Goal: Transaction & Acquisition: Book appointment/travel/reservation

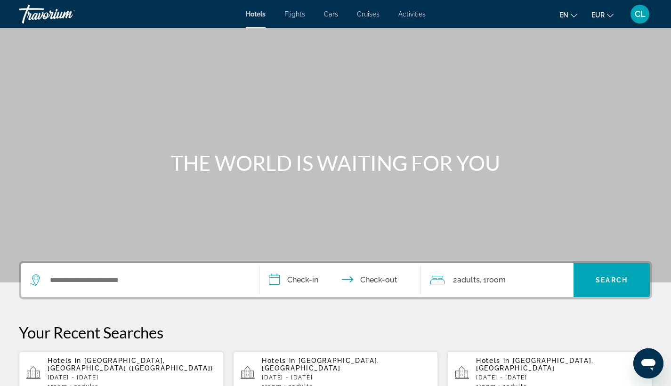
click at [370, 16] on span "Cruises" at bounding box center [368, 14] width 23 height 8
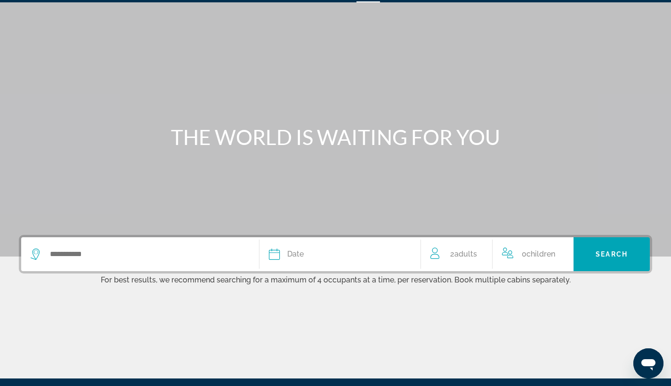
scroll to position [63, 0]
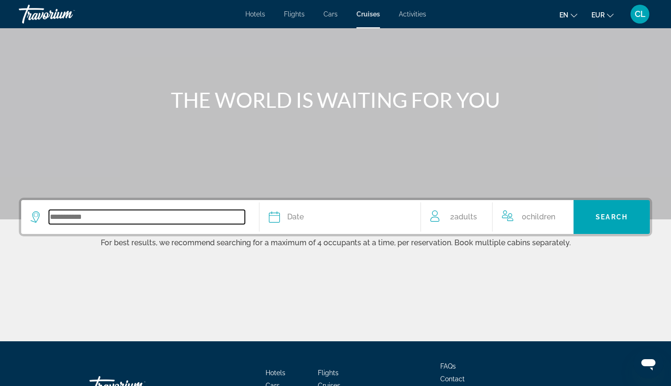
click at [79, 216] on input "Search widget" at bounding box center [147, 217] width 196 height 14
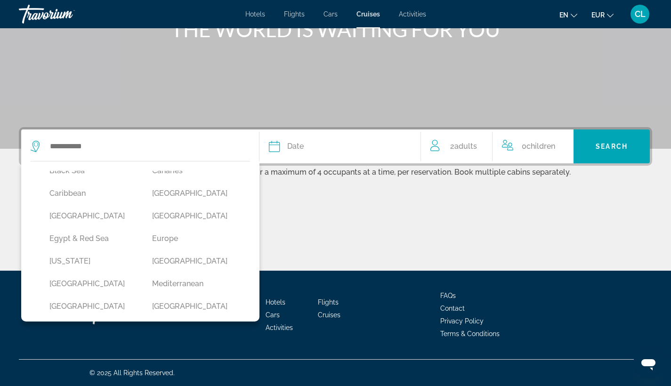
scroll to position [103, 0]
click at [70, 194] on button "Caribbean" at bounding box center [91, 195] width 93 height 18
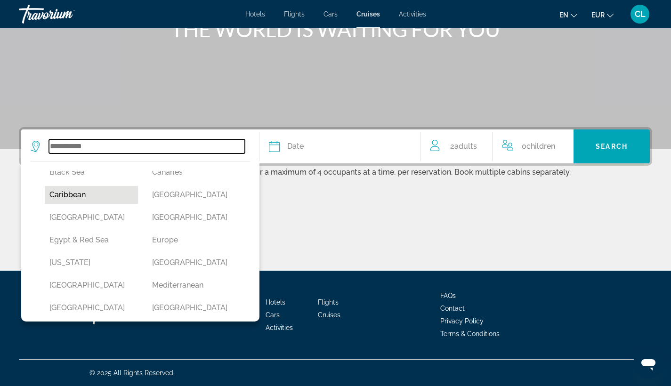
type input "*********"
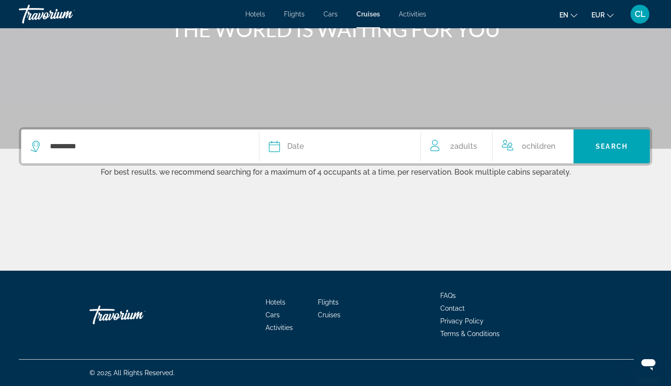
click at [278, 148] on icon "Search widget" at bounding box center [274, 146] width 11 height 11
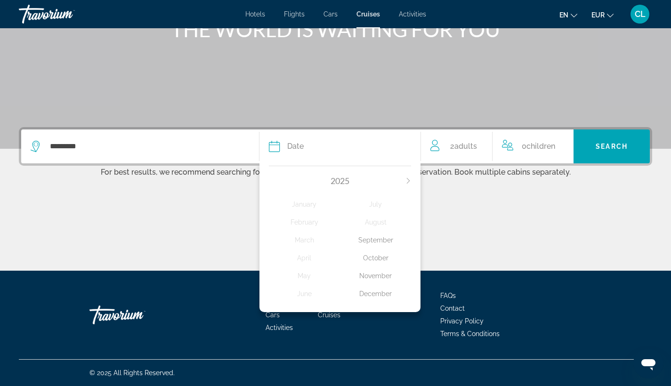
click at [408, 179] on icon "Next month" at bounding box center [408, 181] width 3 height 6
click at [298, 205] on div "January" at bounding box center [304, 204] width 71 height 17
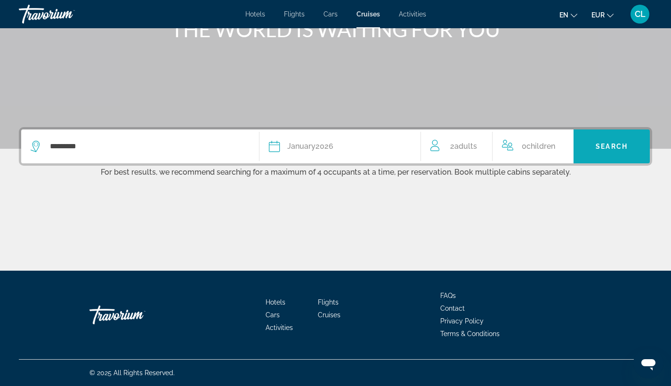
click at [626, 150] on span "Search" at bounding box center [611, 147] width 32 height 8
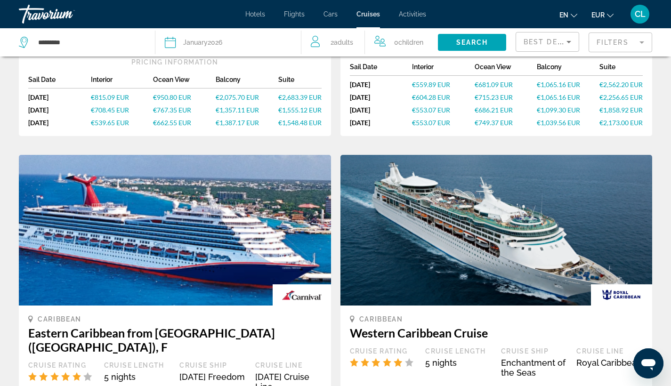
scroll to position [656, 0]
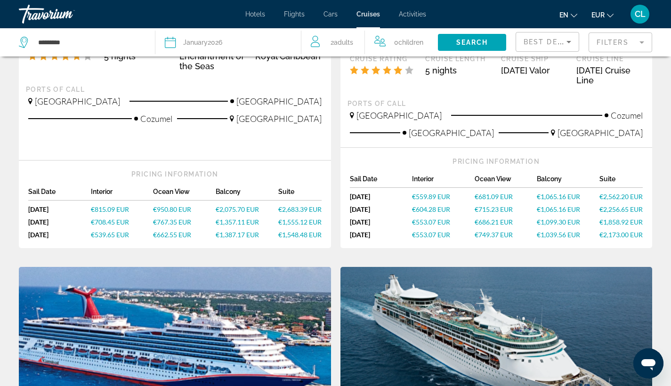
click at [609, 15] on icon "Change currency" at bounding box center [610, 15] width 7 height 7
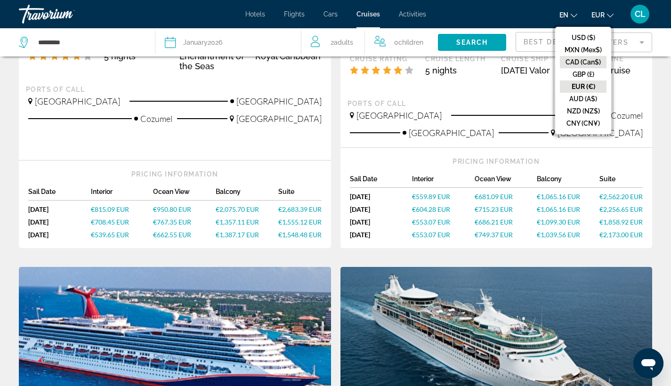
click at [582, 59] on button "CAD (Can$)" at bounding box center [582, 62] width 47 height 12
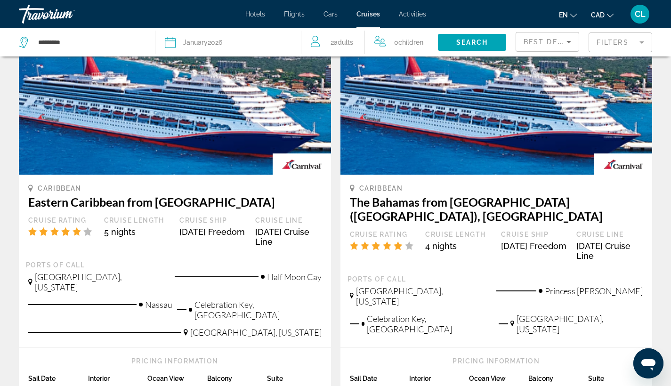
scroll to position [152, 0]
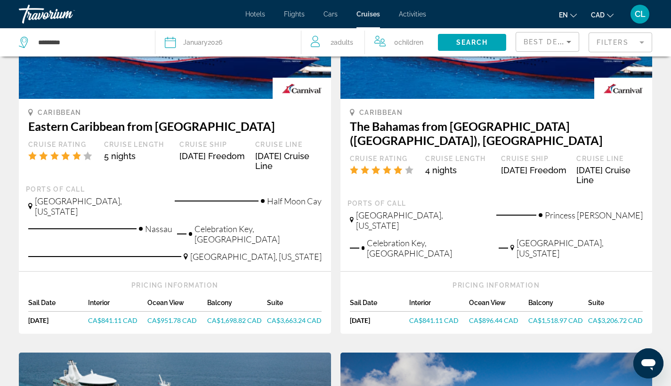
click at [338, 44] on span "Adults" at bounding box center [343, 43] width 19 height 8
click at [367, 39] on icon "Increment adults" at bounding box center [367, 40] width 8 height 11
click at [500, 44] on span "Search widget" at bounding box center [472, 42] width 68 height 23
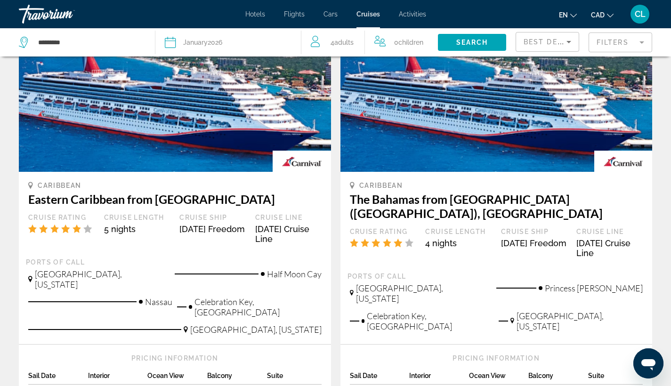
scroll to position [160, 0]
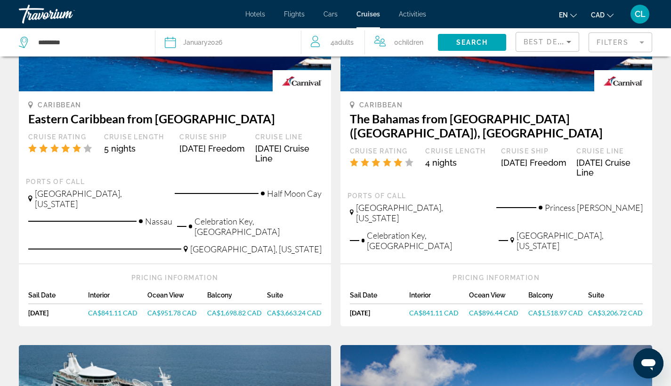
click at [50, 309] on div "[DATE]" at bounding box center [58, 313] width 60 height 8
click at [104, 309] on span "CA$841.11 CAD" at bounding box center [112, 313] width 49 height 8
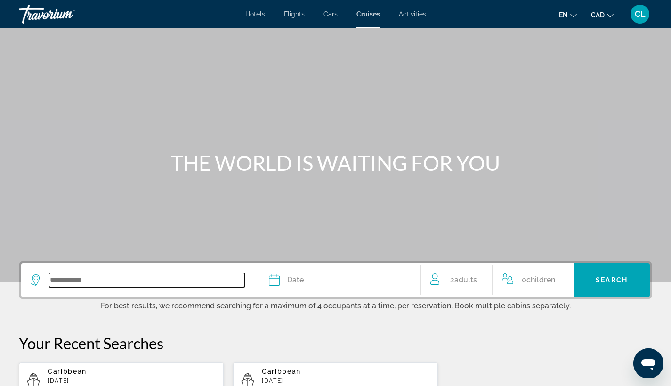
click at [72, 279] on input "Search widget" at bounding box center [147, 280] width 196 height 14
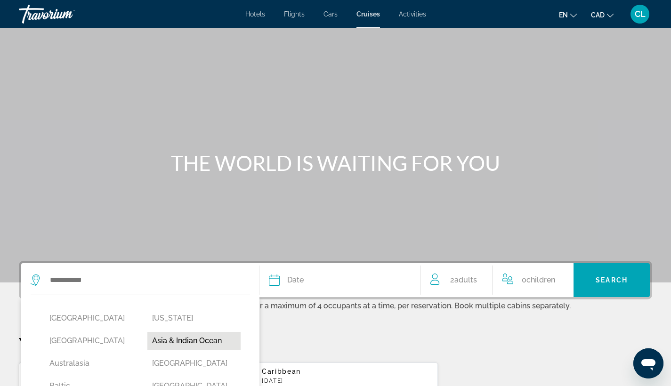
click at [203, 344] on button "Asia & Indian Ocean" at bounding box center [193, 341] width 93 height 18
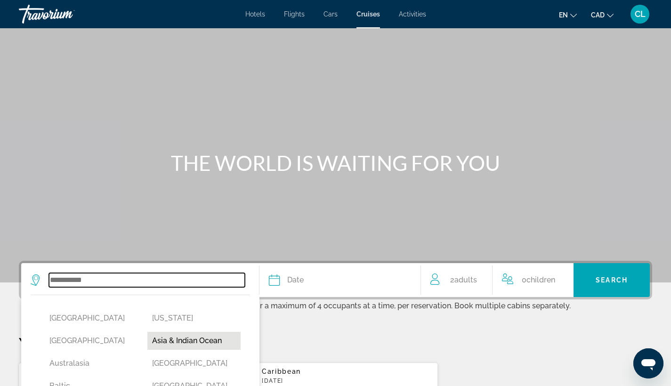
type input "**********"
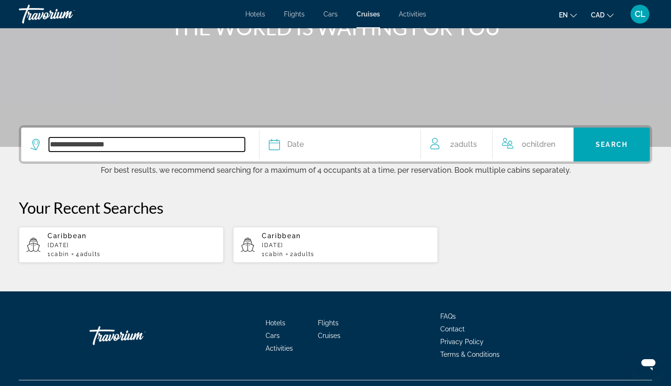
scroll to position [158, 0]
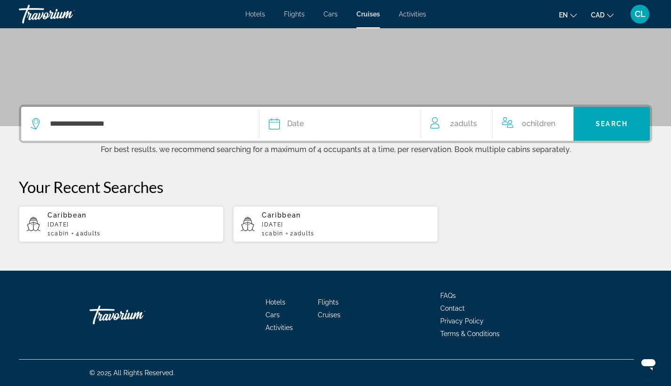
click at [278, 120] on icon "Search widget" at bounding box center [274, 123] width 11 height 11
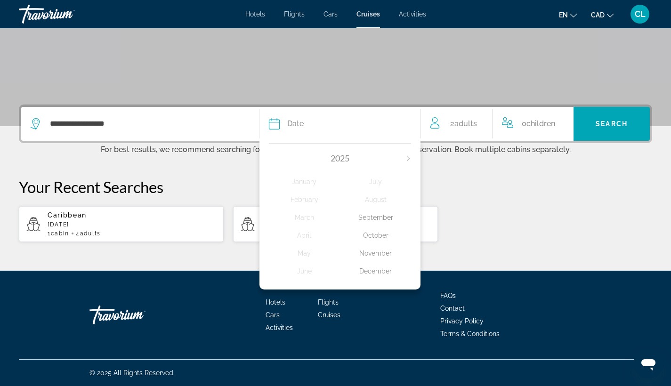
click at [410, 156] on icon "Next month" at bounding box center [408, 158] width 6 height 6
click at [303, 235] on div "April" at bounding box center [304, 235] width 71 height 17
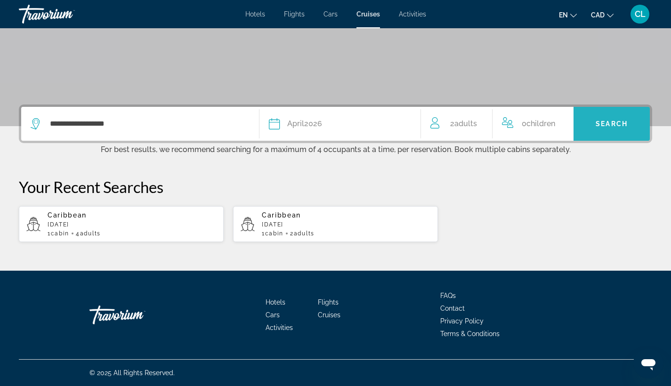
click at [601, 129] on span "Search widget" at bounding box center [611, 123] width 76 height 23
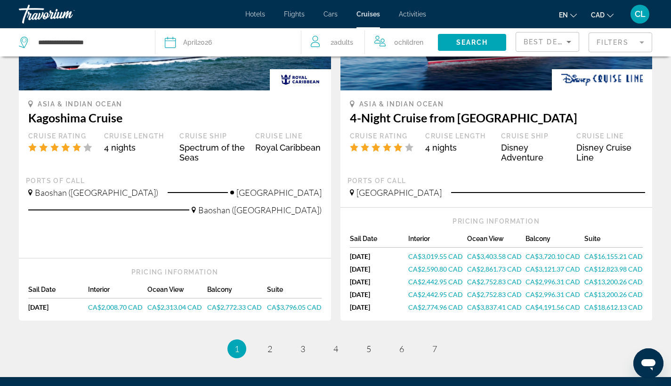
scroll to position [942, 0]
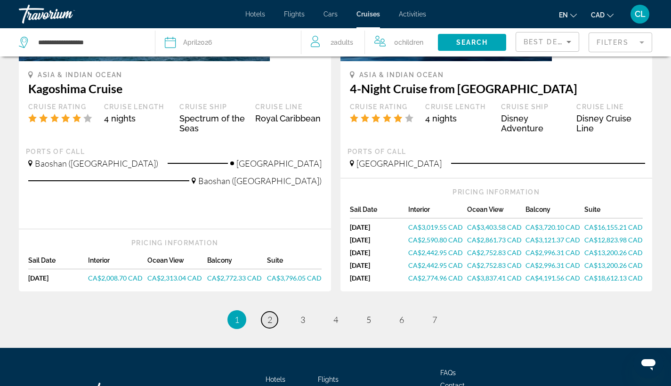
click at [272, 319] on link "page 2" at bounding box center [269, 319] width 16 height 16
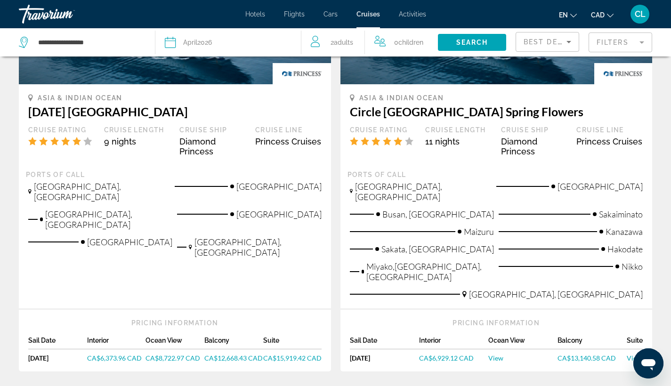
scroll to position [1031, 0]
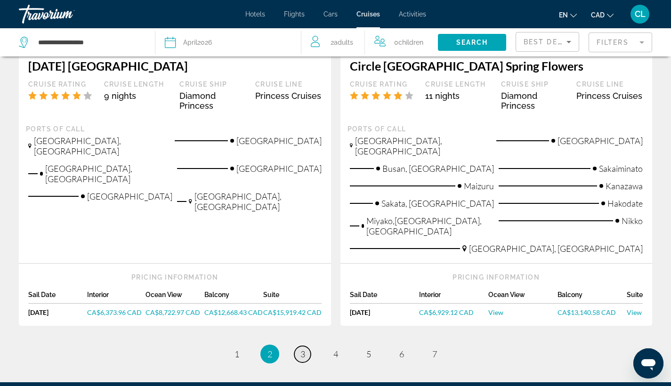
click at [301, 349] on span "3" at bounding box center [302, 354] width 5 height 10
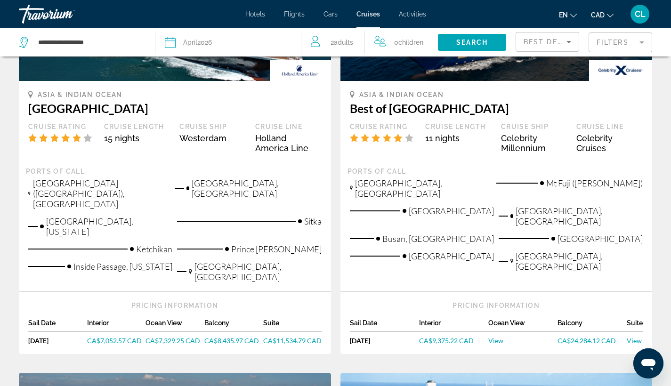
scroll to position [214, 0]
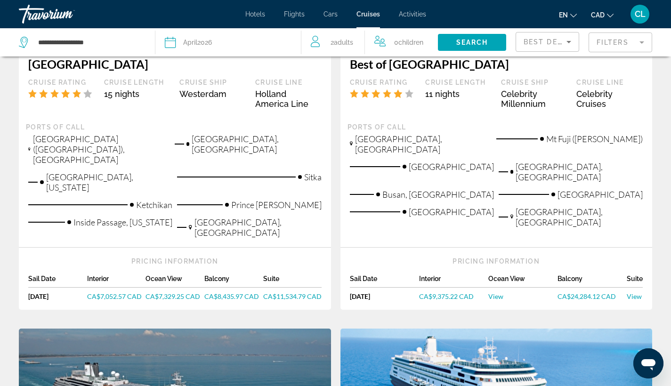
click at [104, 292] on span "CA$7,052.57 CAD" at bounding box center [114, 296] width 55 height 8
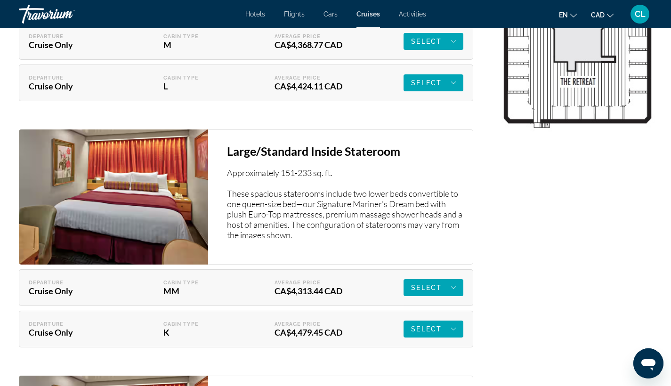
scroll to position [1294, 0]
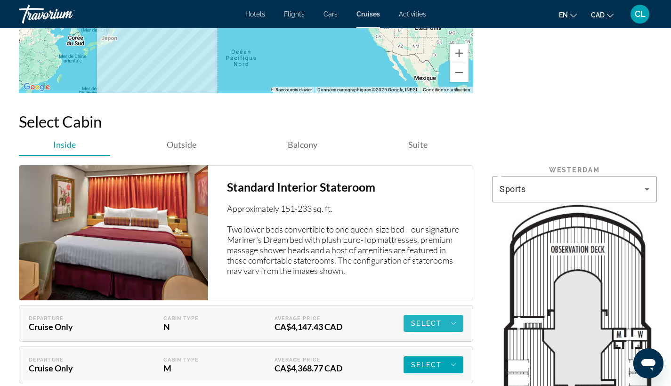
click at [423, 326] on span "Select" at bounding box center [426, 323] width 31 height 8
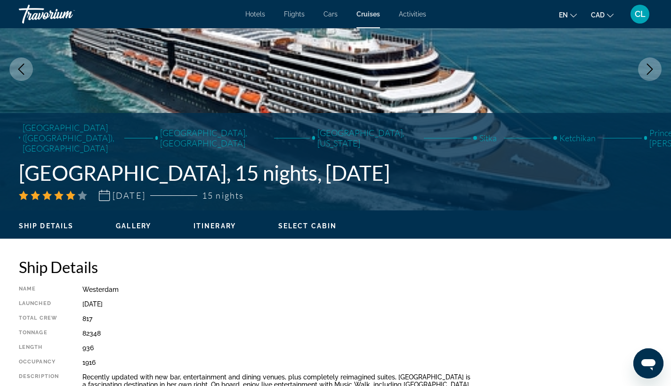
scroll to position [0, 0]
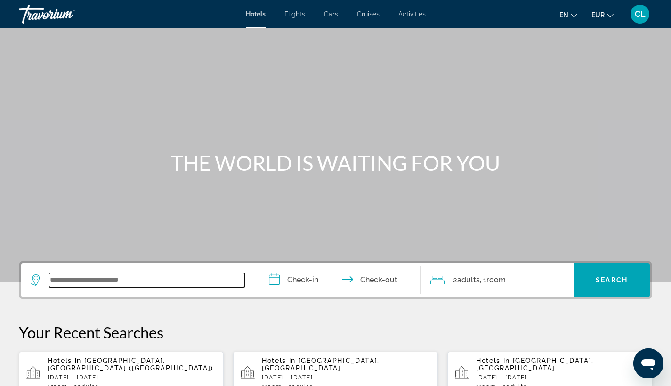
click at [66, 281] on input "Search widget" at bounding box center [147, 280] width 196 height 14
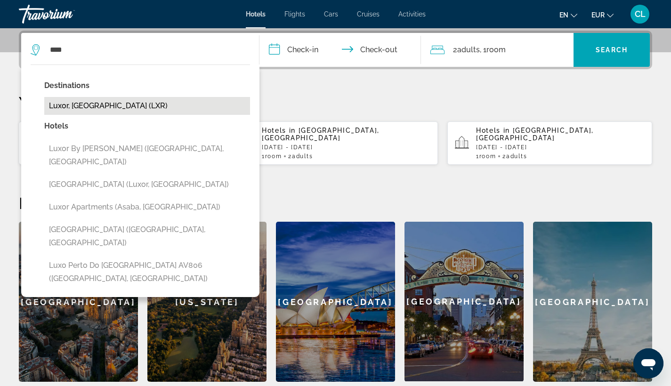
click at [90, 107] on button "Luxor, Egypt (LXR)" at bounding box center [147, 106] width 206 height 18
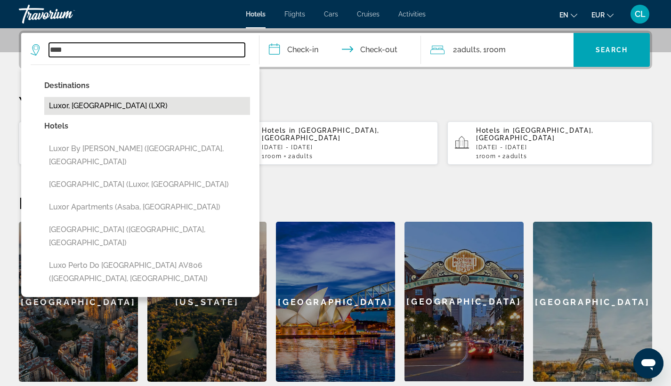
type input "**********"
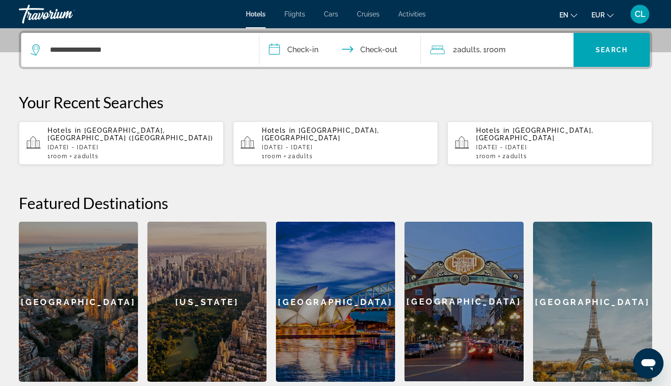
click at [291, 48] on input "**********" at bounding box center [342, 51] width 166 height 37
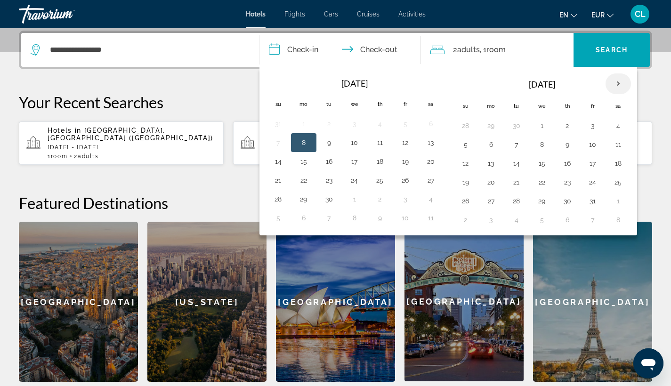
click at [618, 85] on th "Next month" at bounding box center [617, 83] width 25 height 21
click at [612, 84] on th "Next month" at bounding box center [617, 83] width 25 height 21
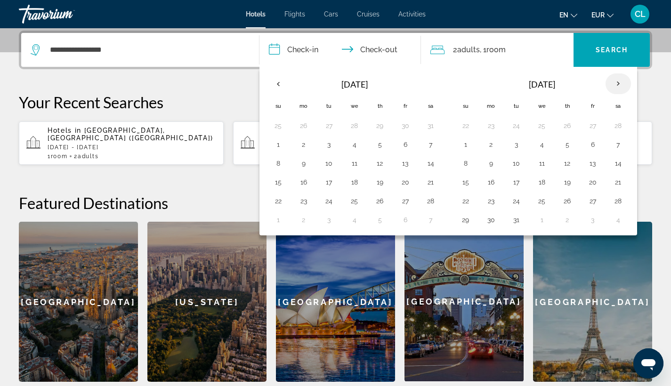
click at [612, 84] on th "Next month" at bounding box center [617, 83] width 25 height 21
click at [564, 145] on button "9" at bounding box center [566, 144] width 15 height 13
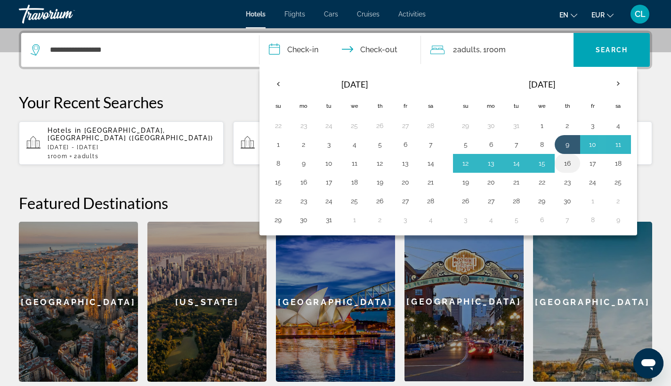
click at [564, 163] on button "16" at bounding box center [566, 163] width 15 height 13
type input "**********"
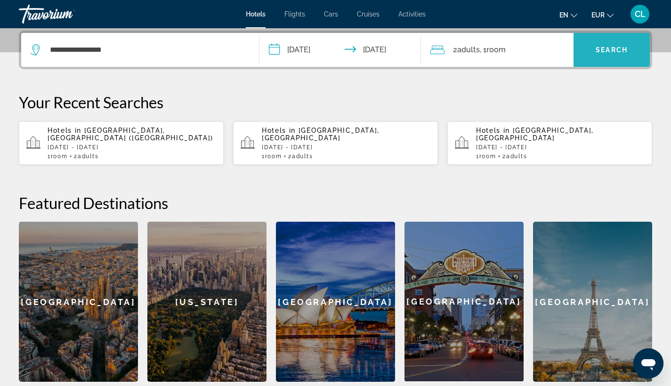
click at [611, 48] on span "Search" at bounding box center [611, 50] width 32 height 8
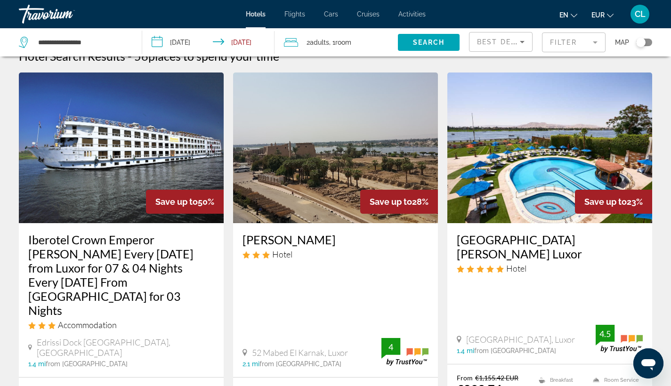
scroll to position [61, 0]
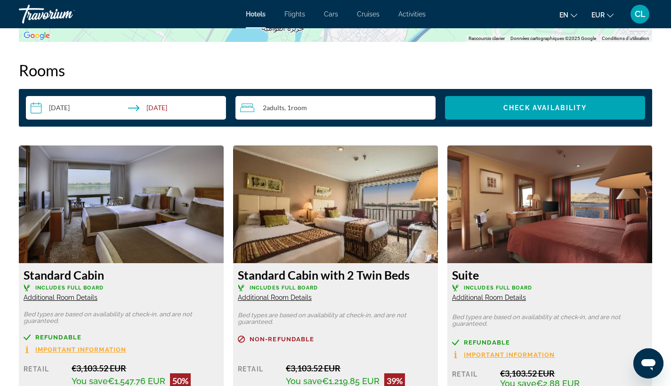
scroll to position [1277, 0]
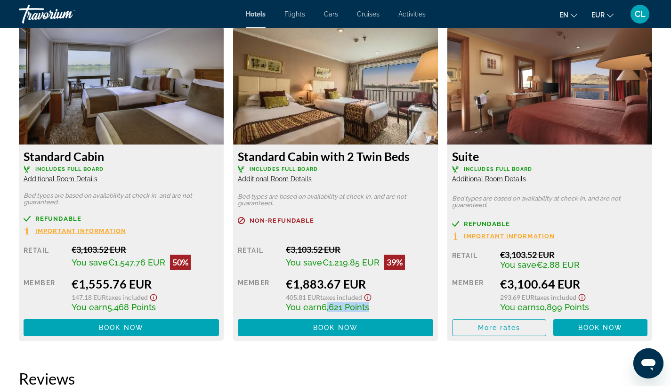
drag, startPoint x: 323, startPoint y: 310, endPoint x: 365, endPoint y: 312, distance: 42.4
click at [365, 312] on span "6,621 Points" at bounding box center [345, 307] width 48 height 10
drag, startPoint x: 328, startPoint y: 263, endPoint x: 358, endPoint y: 266, distance: 30.2
click at [358, 266] on span "€1,219.85 EUR" at bounding box center [350, 262] width 57 height 10
drag, startPoint x: 80, startPoint y: 286, endPoint x: 117, endPoint y: 287, distance: 37.2
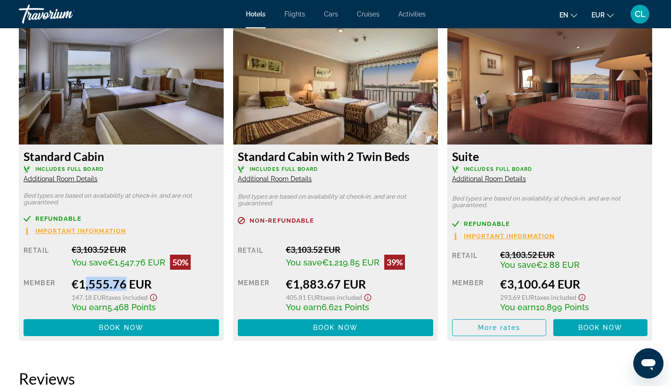
click at [117, 287] on div "€1,555.76 EUR" at bounding box center [145, 284] width 147 height 14
click at [642, 16] on span "CL" at bounding box center [639, 13] width 11 height 9
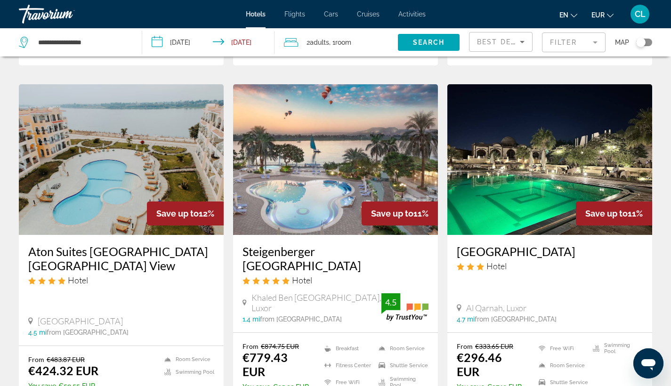
scroll to position [828, 0]
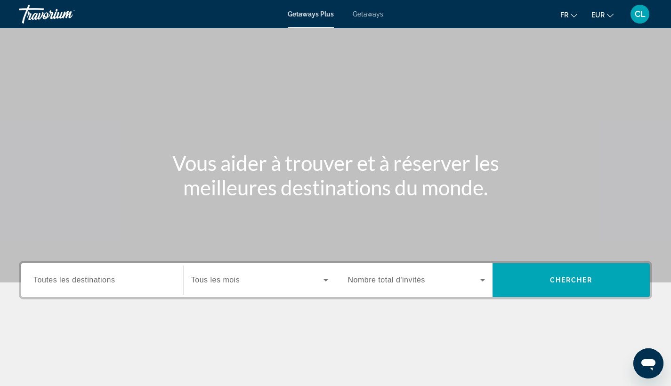
click at [372, 14] on span "Getaways" at bounding box center [367, 14] width 31 height 8
click at [75, 283] on span "Toutes les destinations" at bounding box center [73, 280] width 81 height 8
click at [75, 283] on input "Destination Toutes les destinations" at bounding box center [101, 280] width 137 height 11
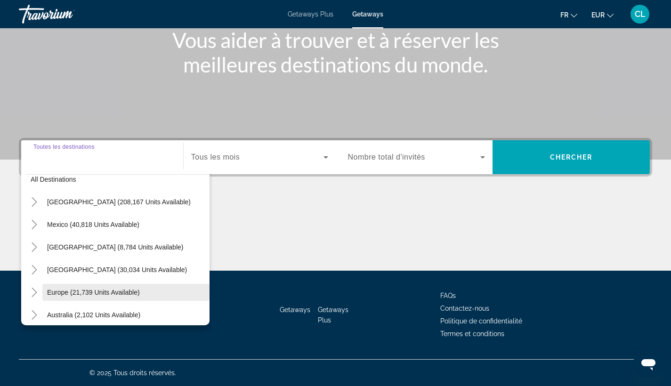
scroll to position [13, 0]
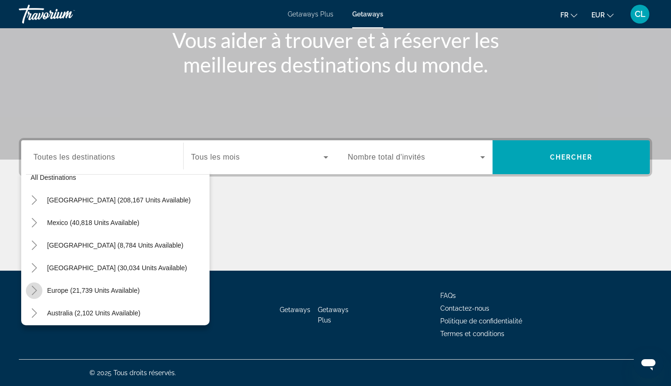
click at [36, 290] on icon "Toggle Europe (21,739 units available)" at bounding box center [34, 290] width 5 height 9
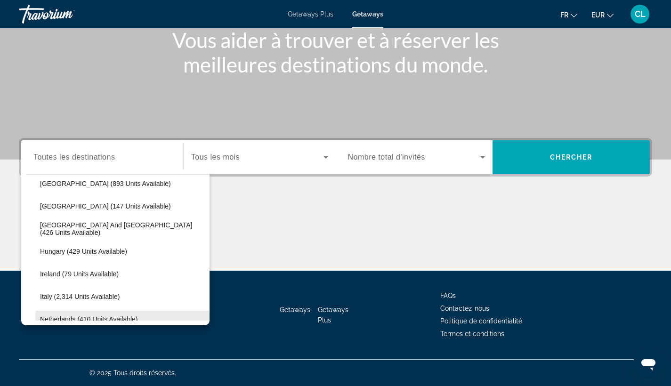
scroll to position [307, 0]
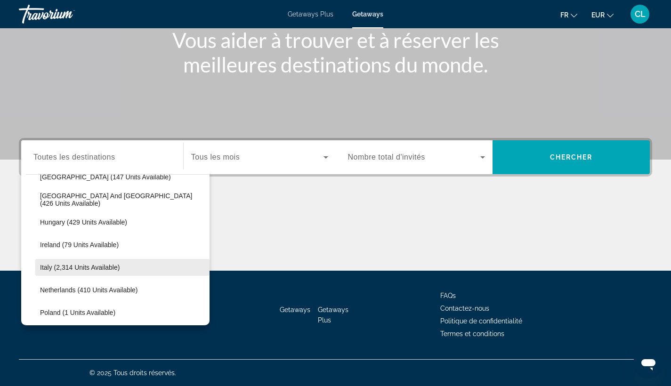
click at [88, 266] on span "Italy (2,314 units available)" at bounding box center [80, 267] width 80 height 8
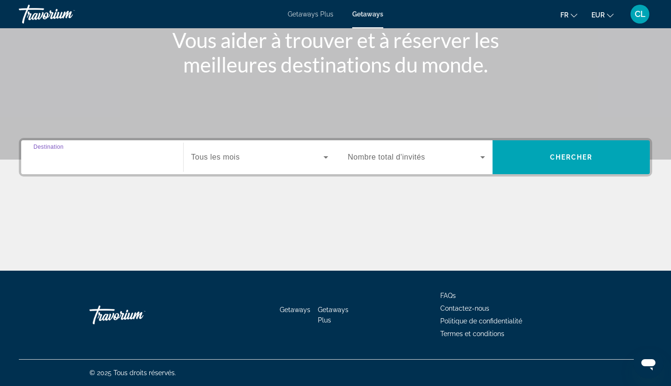
type input "**********"
click at [256, 158] on span "Search widget" at bounding box center [257, 157] width 132 height 11
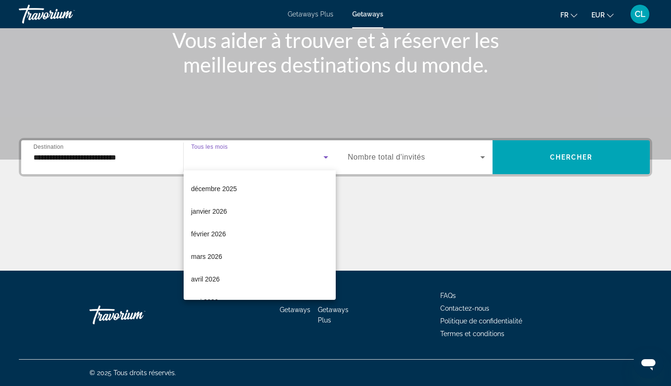
scroll to position [96, 0]
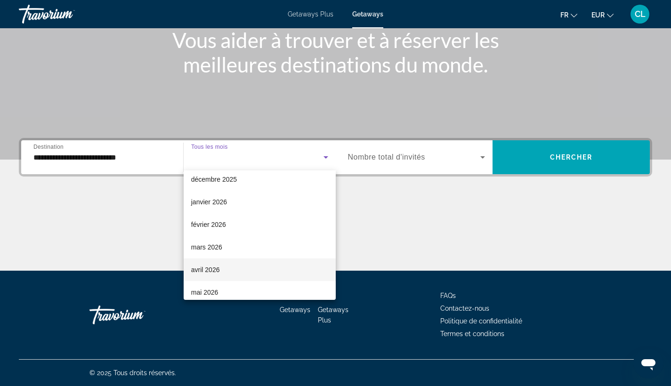
click at [209, 268] on span "avril 2026" at bounding box center [205, 269] width 29 height 11
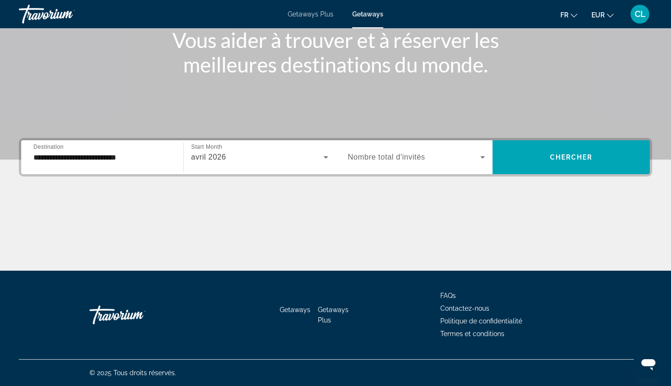
click at [388, 156] on span "Nombre total d'invités" at bounding box center [386, 157] width 77 height 8
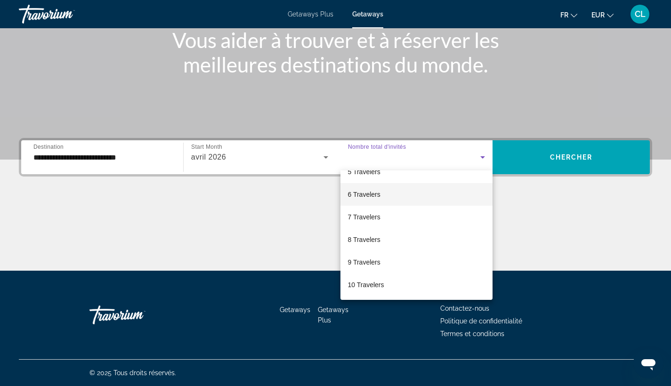
scroll to position [29, 0]
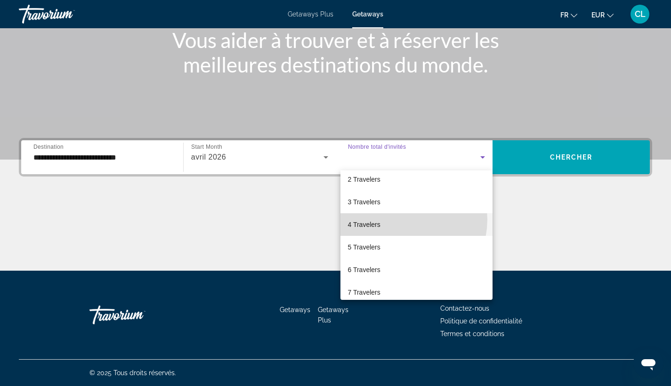
click at [399, 219] on mat-option "4 Travelers" at bounding box center [416, 224] width 152 height 23
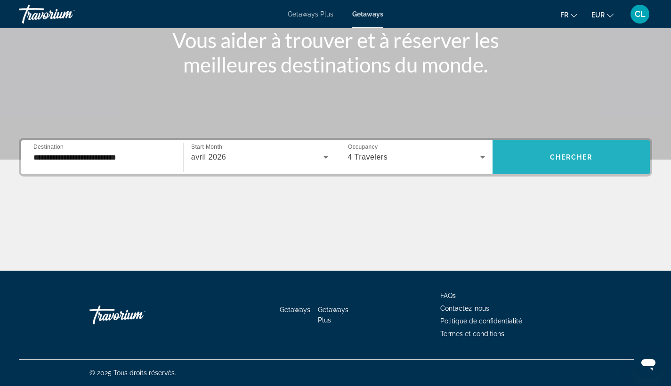
click at [564, 151] on span "Search widget" at bounding box center [570, 157] width 157 height 23
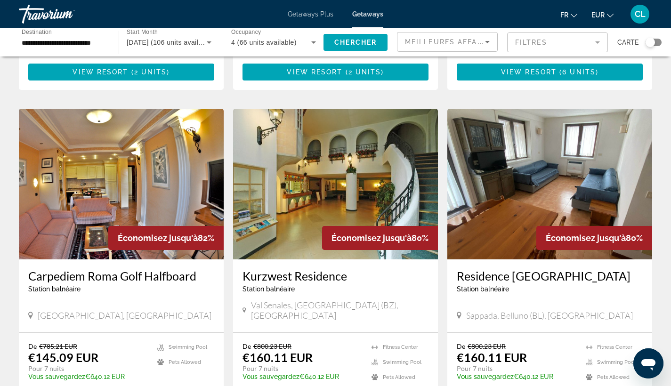
scroll to position [367, 0]
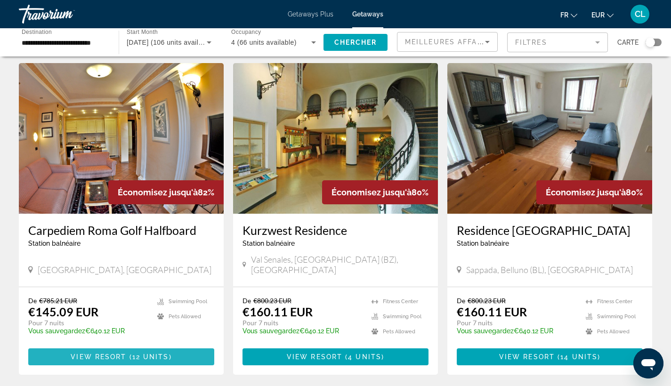
click at [110, 353] on span "View Resort" at bounding box center [99, 357] width 56 height 8
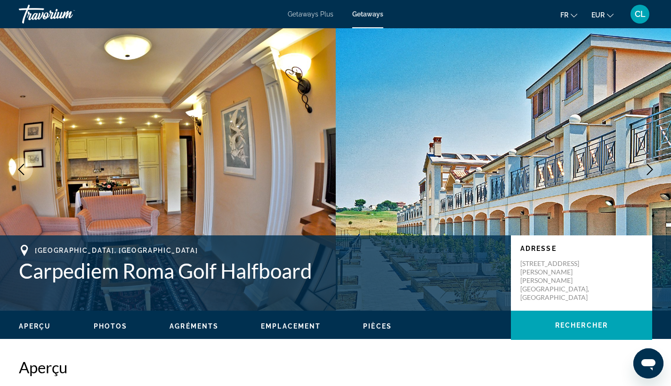
scroll to position [2, 0]
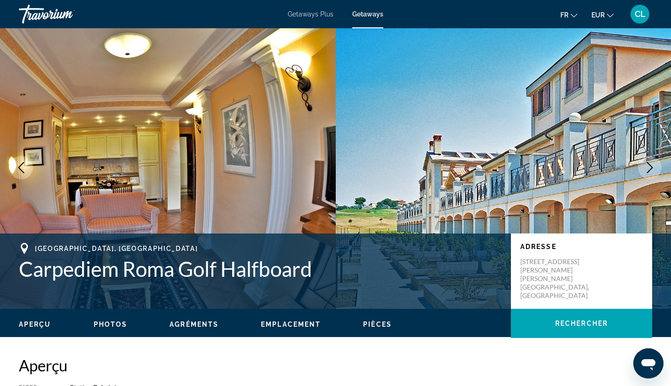
click at [612, 14] on icon "Change currency" at bounding box center [610, 15] width 7 height 7
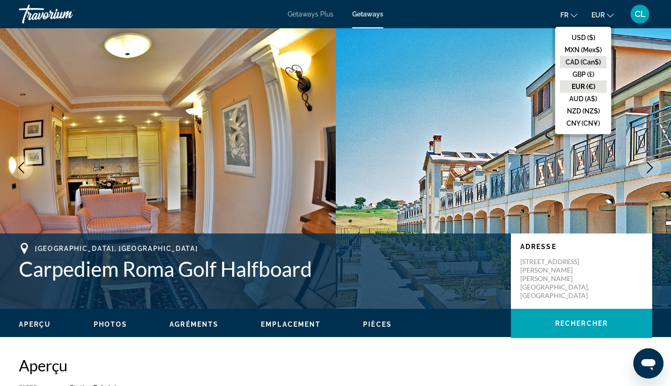
click at [597, 63] on button "CAD (Can$)" at bounding box center [582, 62] width 47 height 12
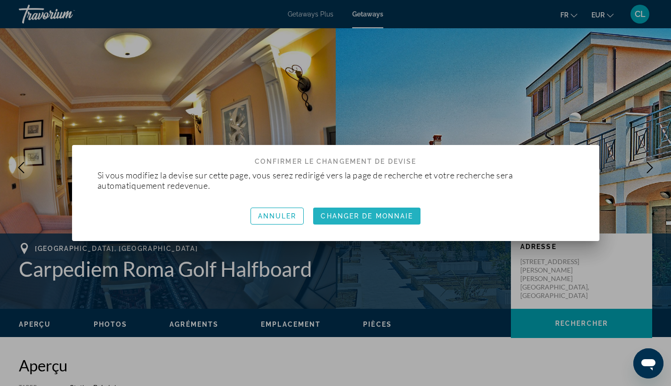
click at [382, 216] on span "Changer de monnaie" at bounding box center [366, 216] width 92 height 8
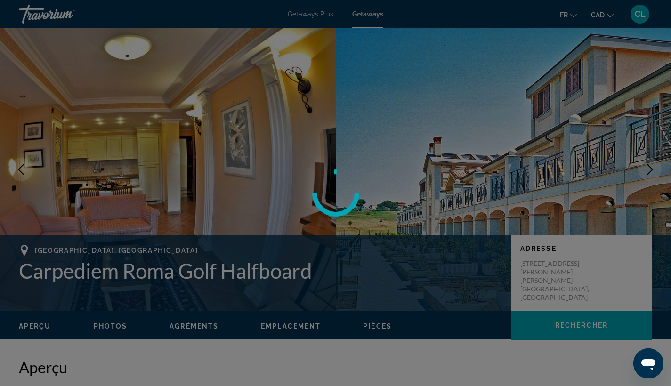
scroll to position [2, 0]
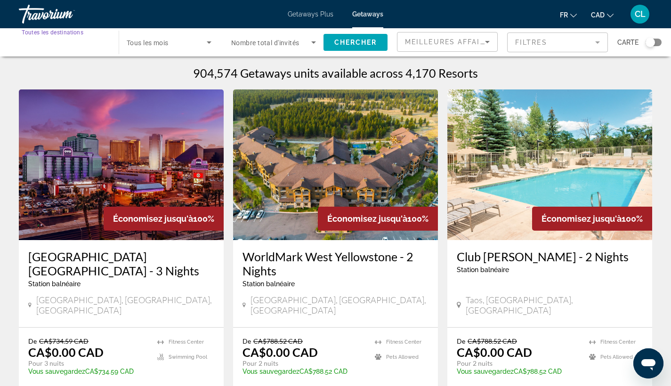
click at [87, 47] on input "Destination Toutes les destinations" at bounding box center [64, 42] width 85 height 11
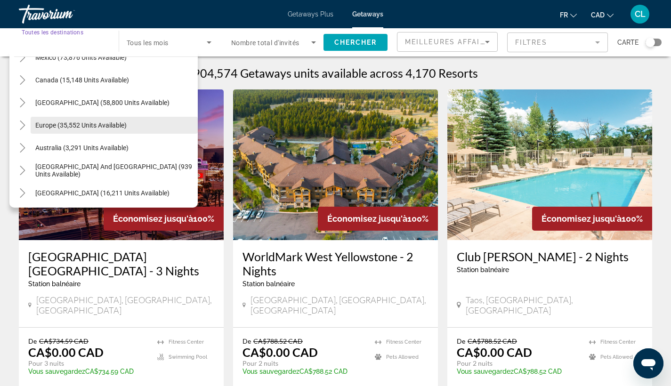
scroll to position [113, 0]
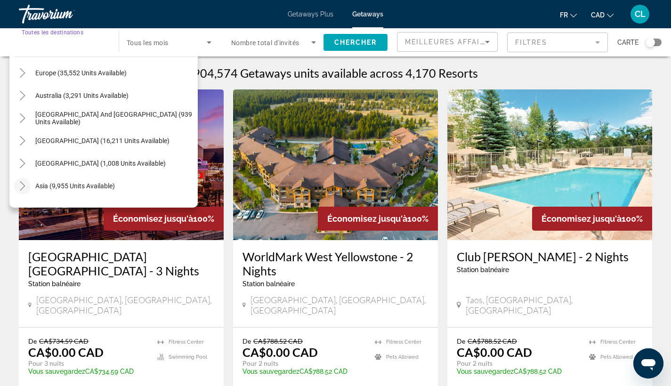
click at [22, 185] on icon "Toggle Asia (9,955 units available)" at bounding box center [22, 185] width 9 height 9
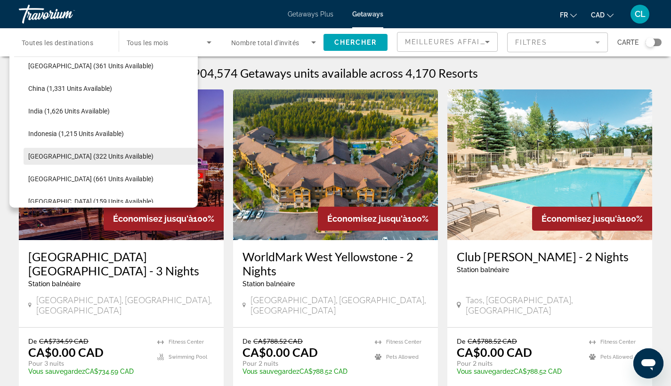
scroll to position [295, 0]
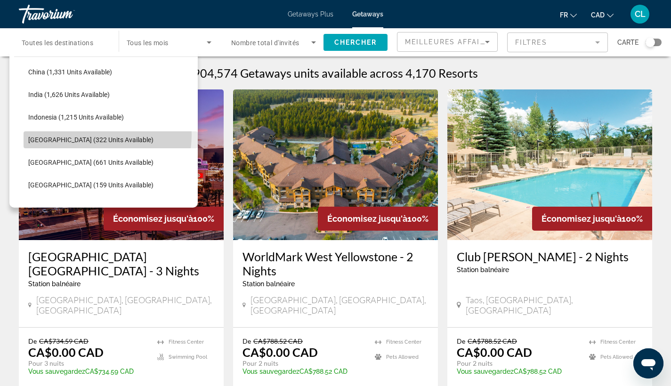
click at [87, 135] on span "Search widget" at bounding box center [111, 139] width 174 height 23
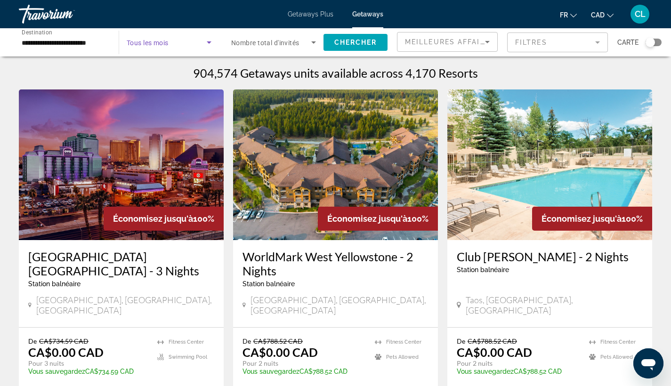
click at [208, 40] on icon "Search widget" at bounding box center [208, 42] width 11 height 11
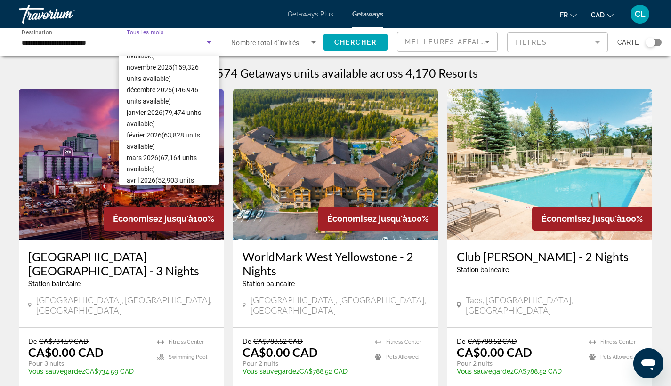
scroll to position [106, 0]
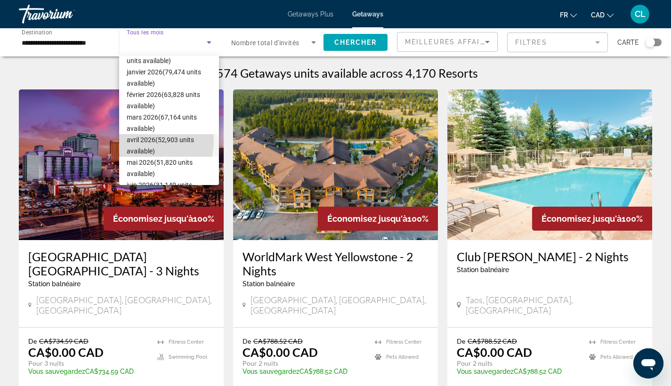
click at [138, 140] on span "avril 2026 (52,903 units available)" at bounding box center [169, 145] width 85 height 23
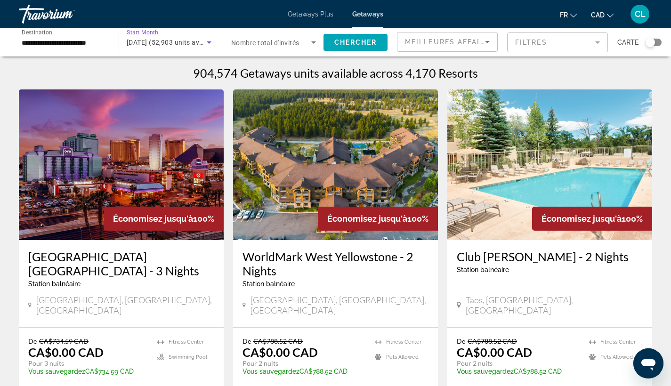
click at [188, 42] on span "avril 2026 (52,903 units available)" at bounding box center [175, 43] width 96 height 8
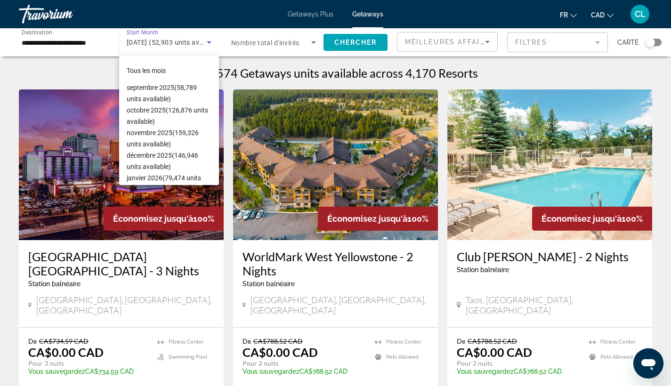
scroll to position [78, 0]
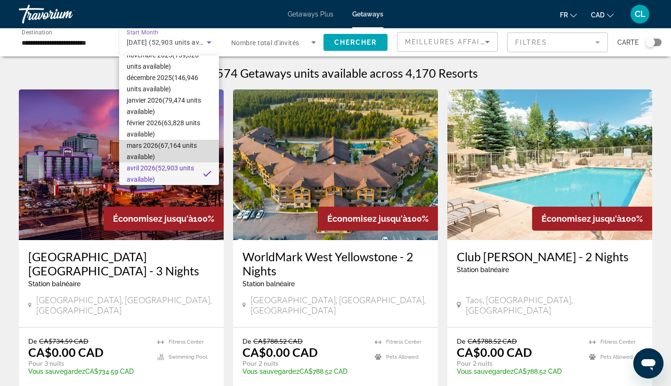
click at [172, 145] on span "mars 2026 (67,164 units available)" at bounding box center [169, 151] width 85 height 23
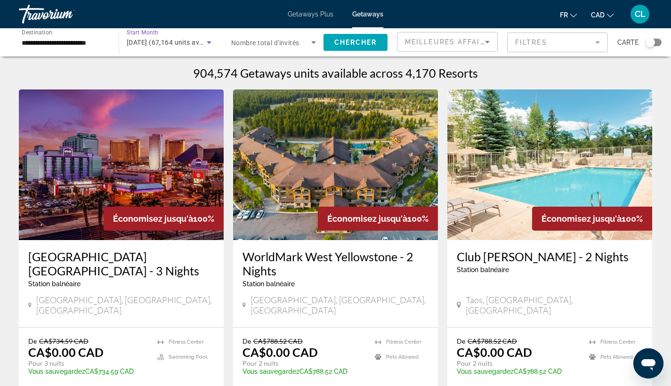
click at [310, 43] on icon "Search widget" at bounding box center [313, 42] width 11 height 11
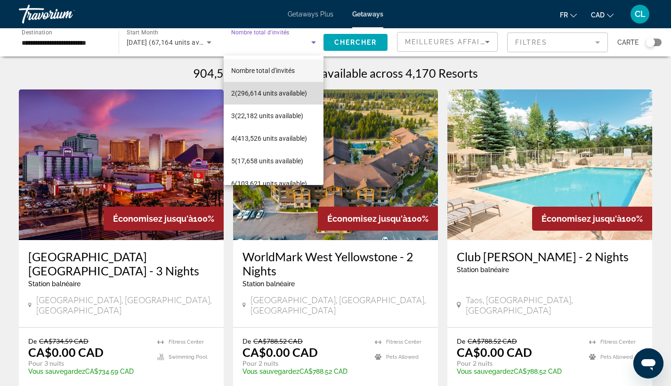
click at [276, 97] on span "2 (296,614 units available)" at bounding box center [269, 93] width 76 height 11
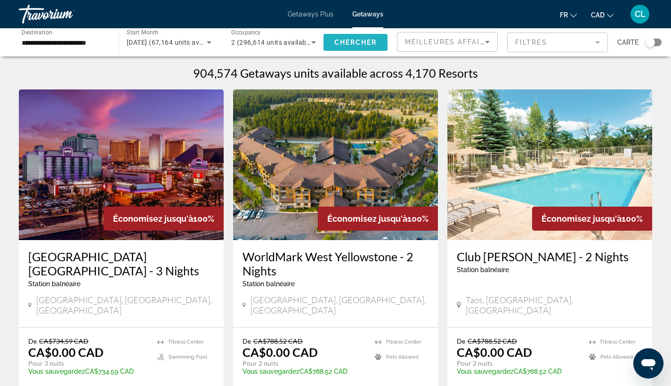
click at [355, 46] on span "Search widget" at bounding box center [355, 42] width 64 height 23
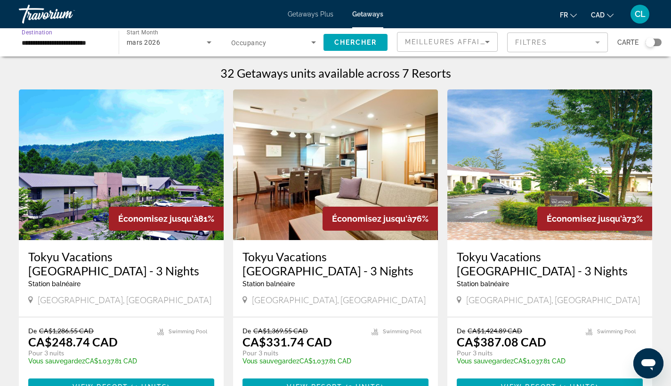
click at [62, 40] on input "**********" at bounding box center [64, 42] width 85 height 11
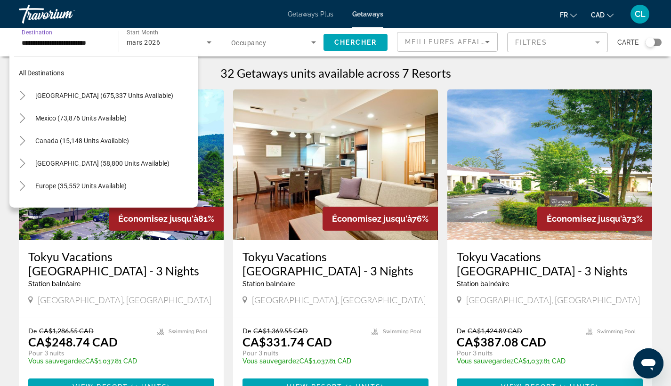
scroll to position [304, 0]
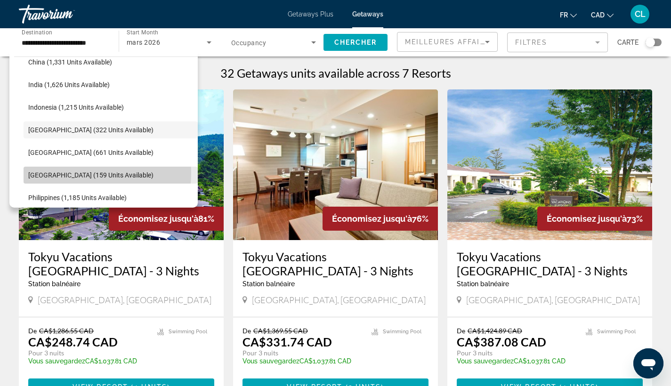
click at [63, 173] on span "Maldives (159 units available)" at bounding box center [90, 175] width 125 height 8
type input "**********"
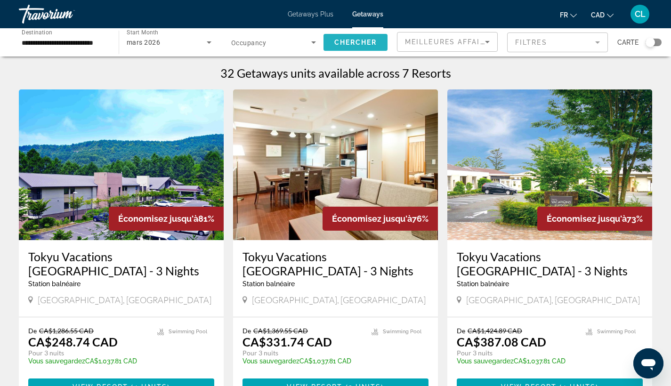
click at [338, 44] on span "Chercher" at bounding box center [355, 43] width 43 height 8
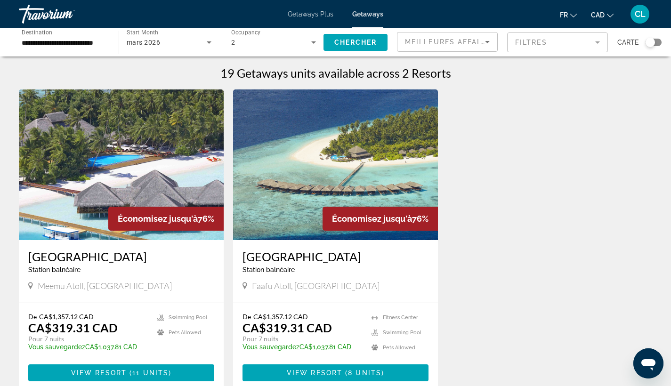
scroll to position [105, 0]
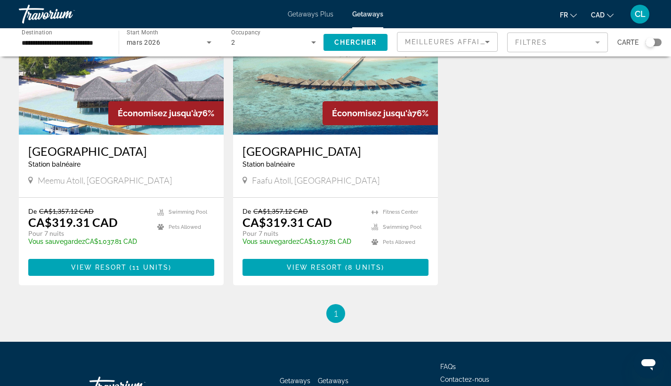
click at [105, 104] on img "Main content" at bounding box center [121, 59] width 205 height 151
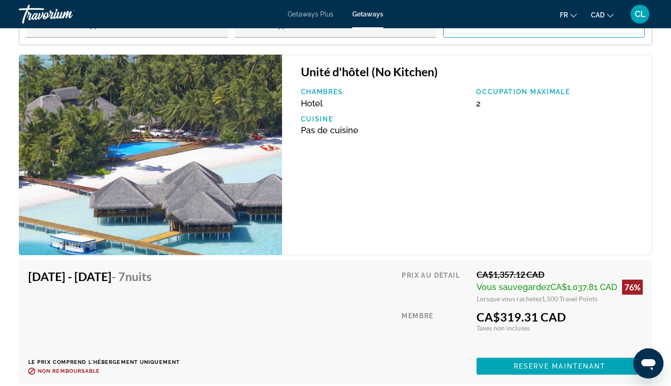
scroll to position [1305, 0]
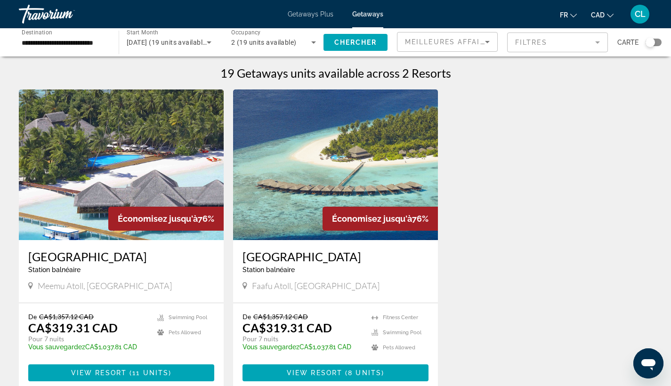
click at [300, 164] on img "Main content" at bounding box center [335, 164] width 205 height 151
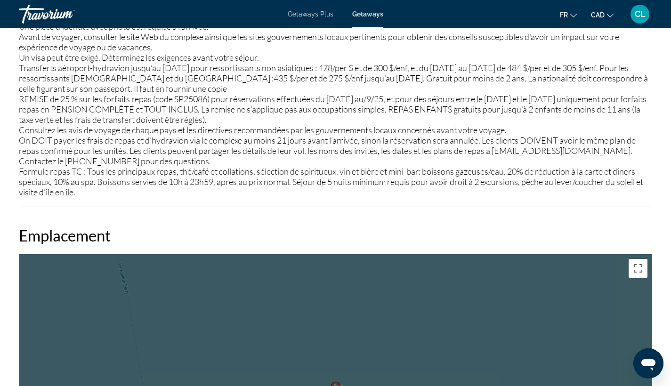
scroll to position [1140, 0]
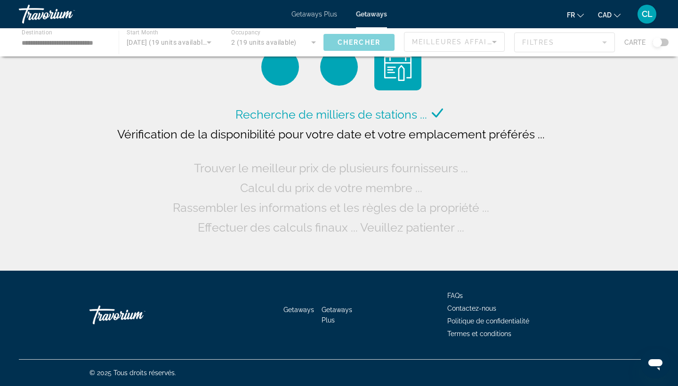
click at [68, 44] on div "Main content" at bounding box center [339, 42] width 678 height 28
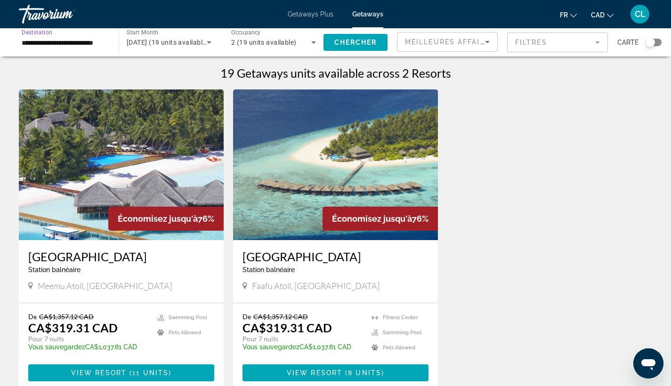
click at [67, 43] on input "**********" at bounding box center [64, 42] width 85 height 11
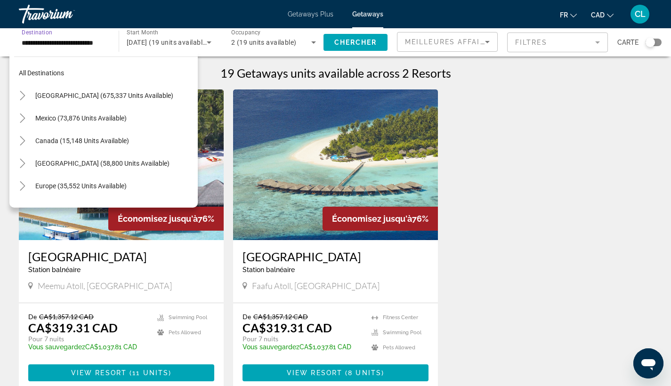
scroll to position [350, 0]
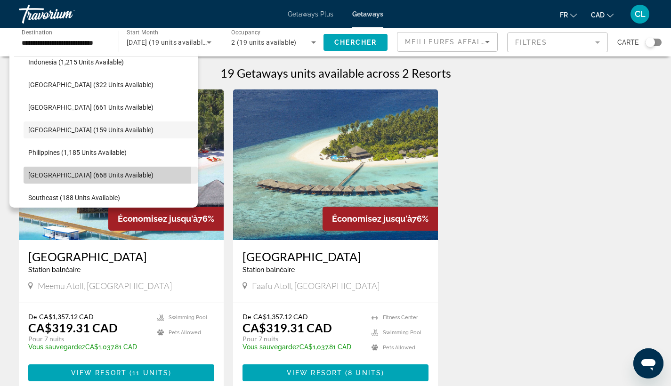
click at [60, 173] on span "Singapore (668 units available)" at bounding box center [90, 175] width 125 height 8
type input "**********"
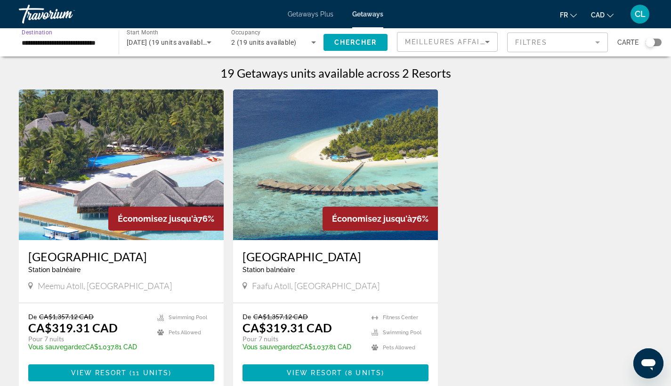
click at [197, 42] on span "mars 2026 (19 units available)" at bounding box center [168, 43] width 82 height 8
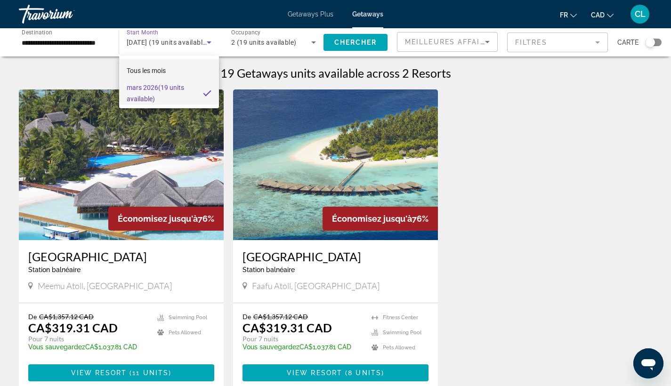
click at [151, 70] on span "Tous les mois" at bounding box center [146, 71] width 39 height 8
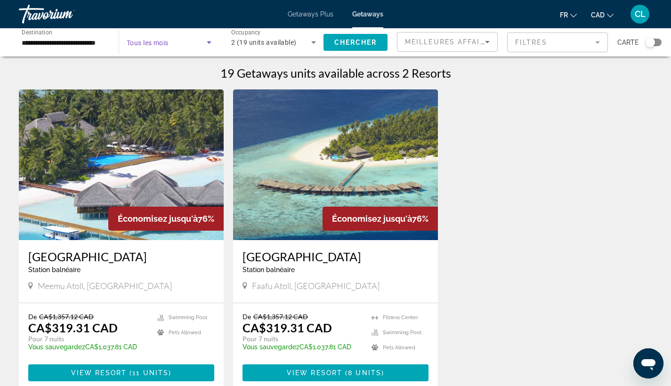
click at [205, 40] on icon "Search widget" at bounding box center [208, 42] width 11 height 11
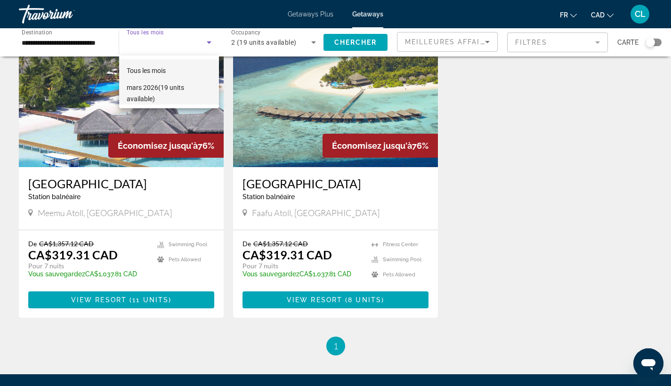
scroll to position [149, 0]
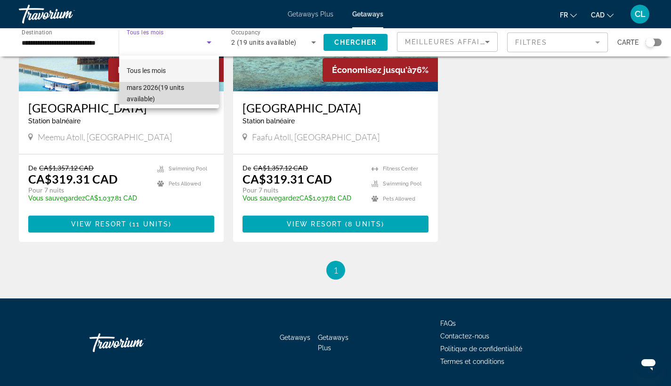
click at [178, 88] on span "mars 2026 (19 units available)" at bounding box center [169, 93] width 85 height 23
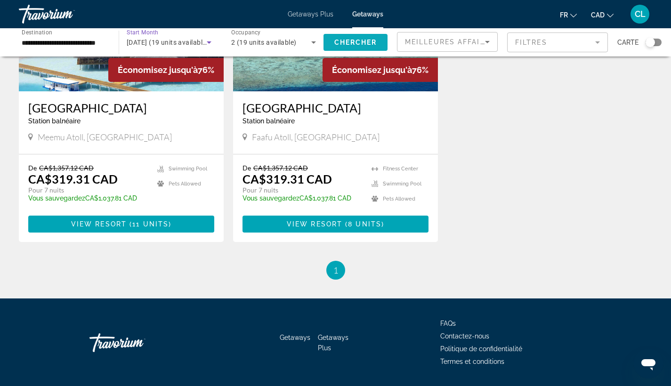
click at [359, 41] on span "Chercher" at bounding box center [355, 43] width 43 height 8
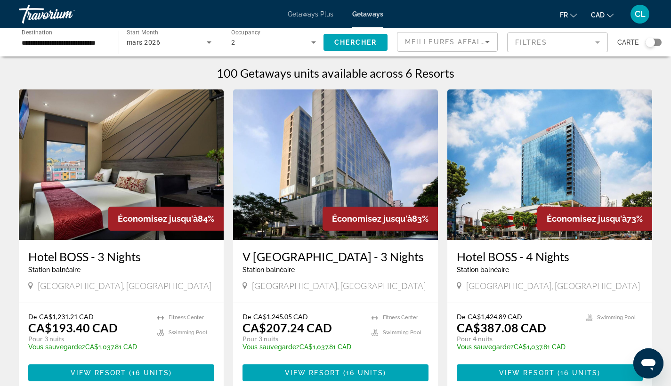
click at [80, 143] on img "Main content" at bounding box center [121, 164] width 205 height 151
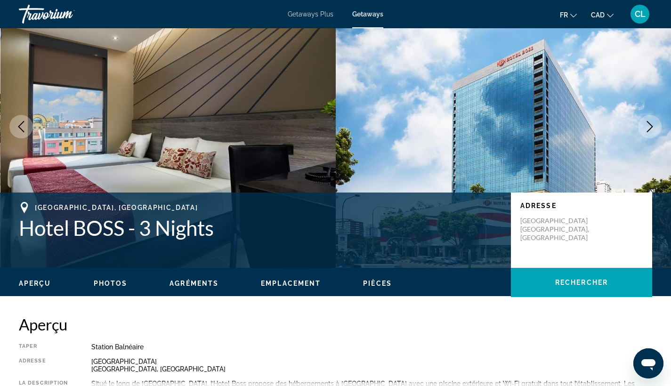
scroll to position [111, 0]
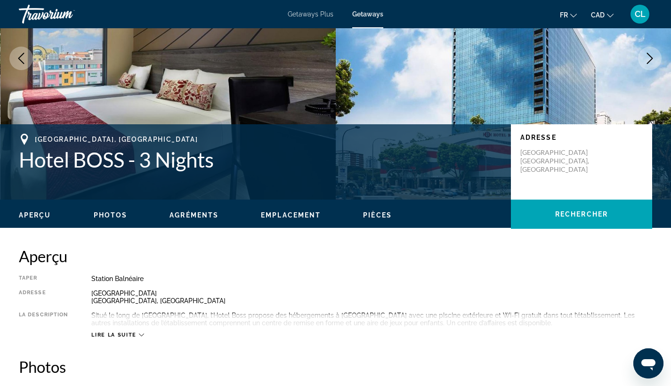
click at [646, 60] on icon "Next image" at bounding box center [649, 58] width 11 height 11
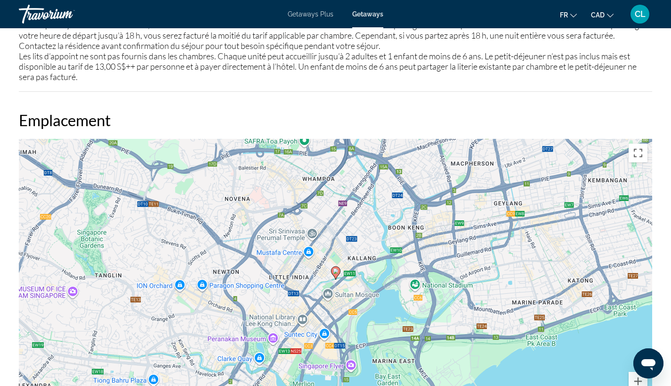
scroll to position [1078, 0]
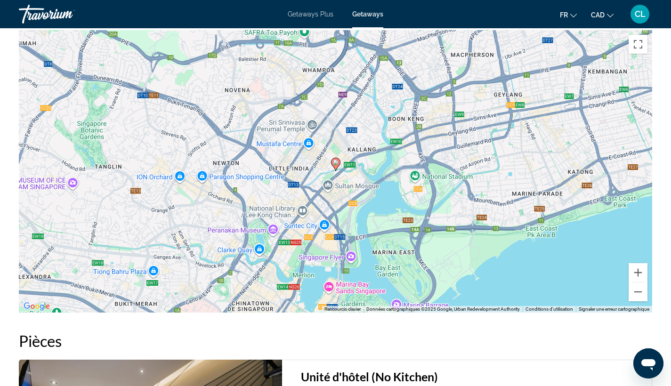
click at [527, 224] on div "Pour activer le glissement avec le clavier, appuyez sur Alt+Entrée. Une fois ce…" at bounding box center [335, 171] width 633 height 282
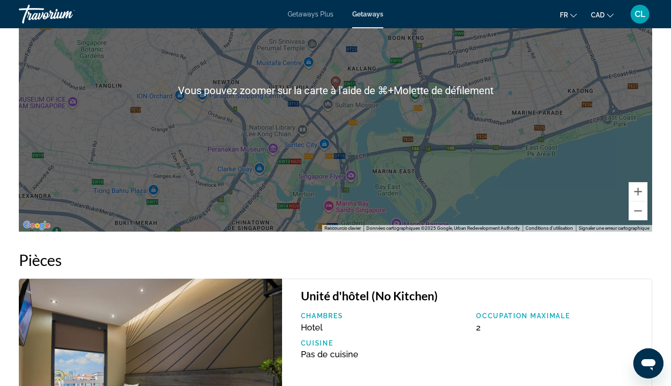
scroll to position [1240, 0]
